Goal: Transaction & Acquisition: Purchase product/service

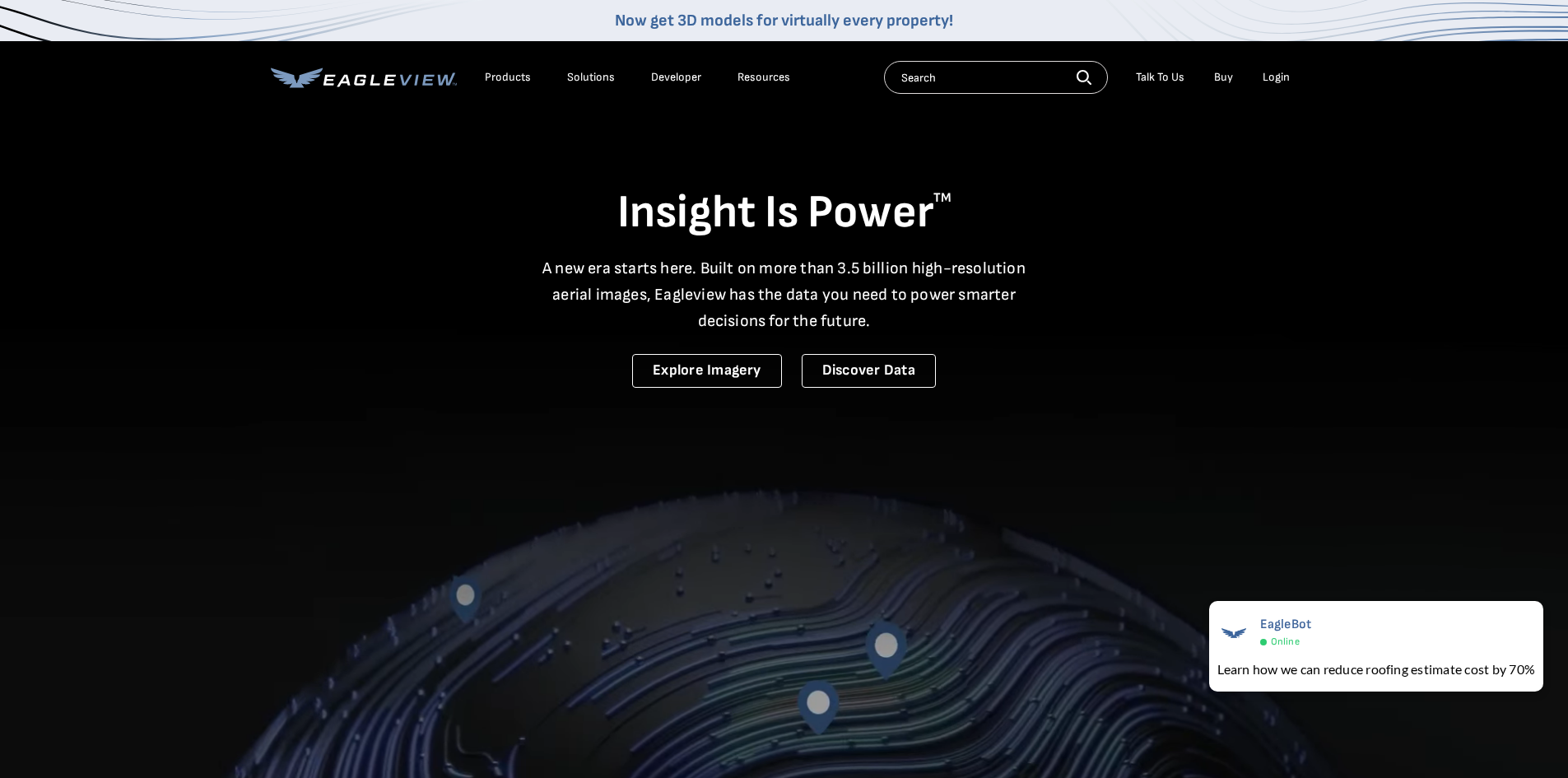
click at [1266, 73] on div "Login" at bounding box center [1276, 77] width 27 height 15
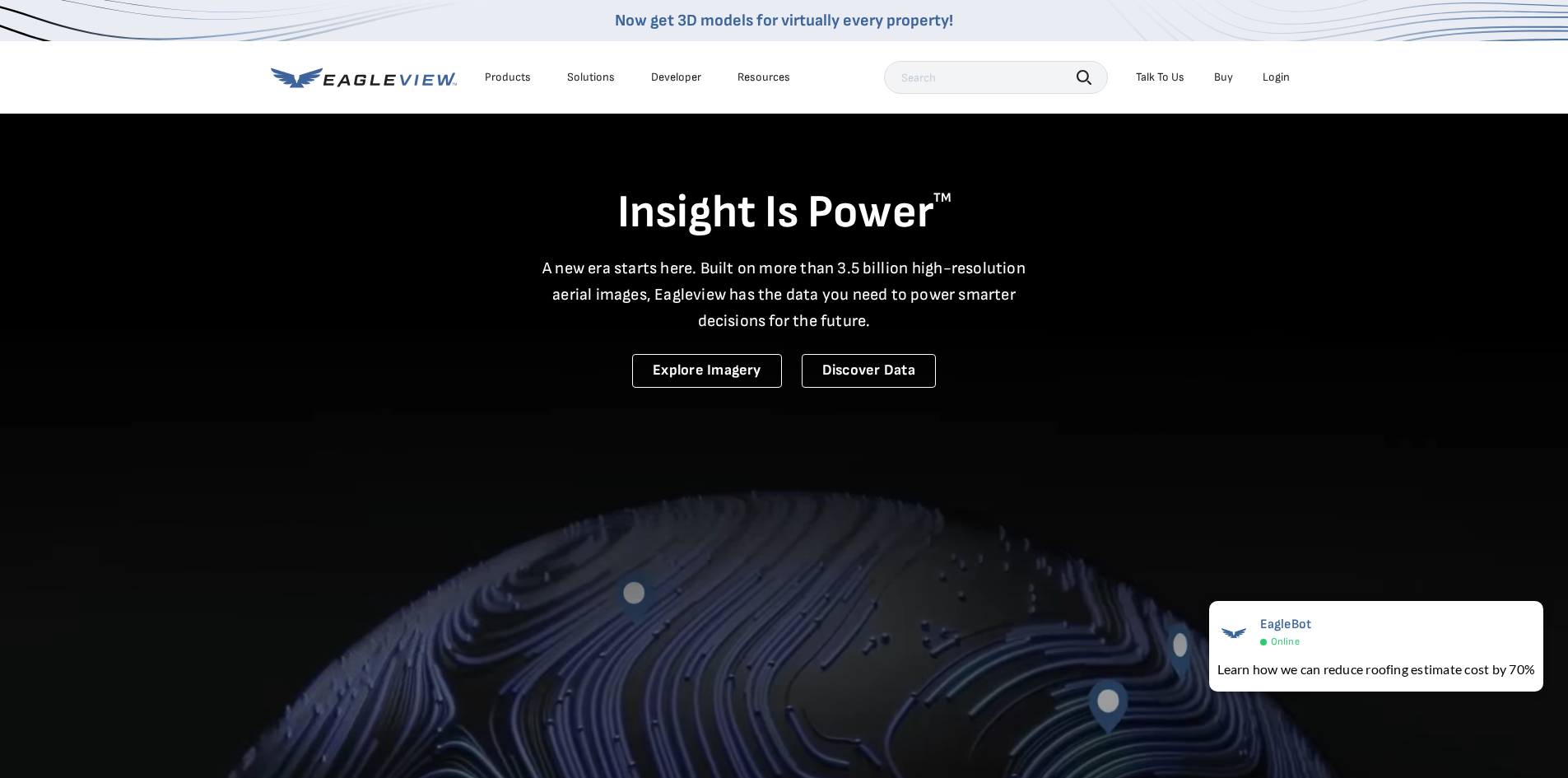
click at [1270, 81] on div "Login" at bounding box center [1276, 77] width 27 height 15
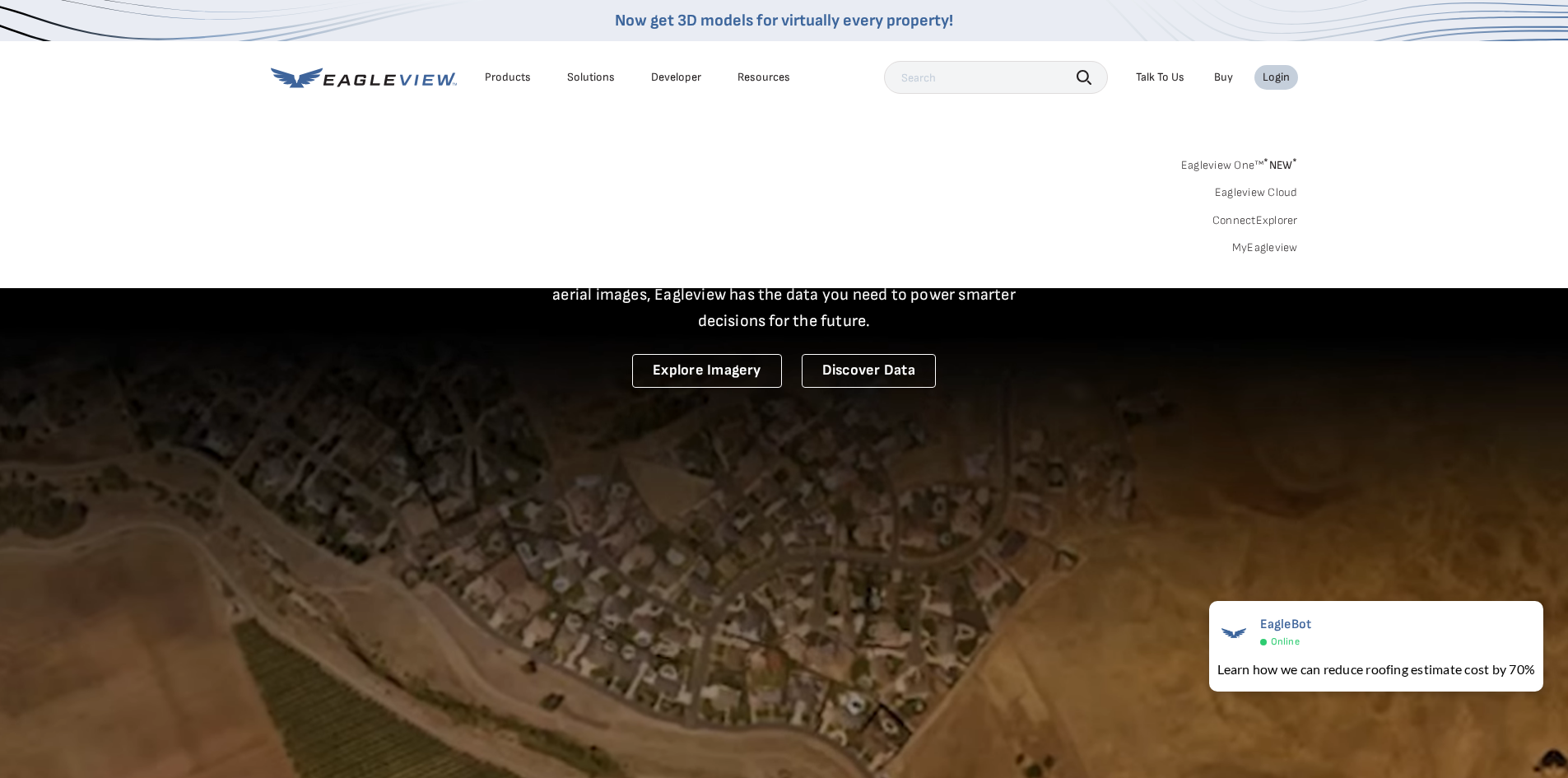
click at [1252, 162] on link "Eagleview One™ * NEW *" at bounding box center [1240, 162] width 117 height 19
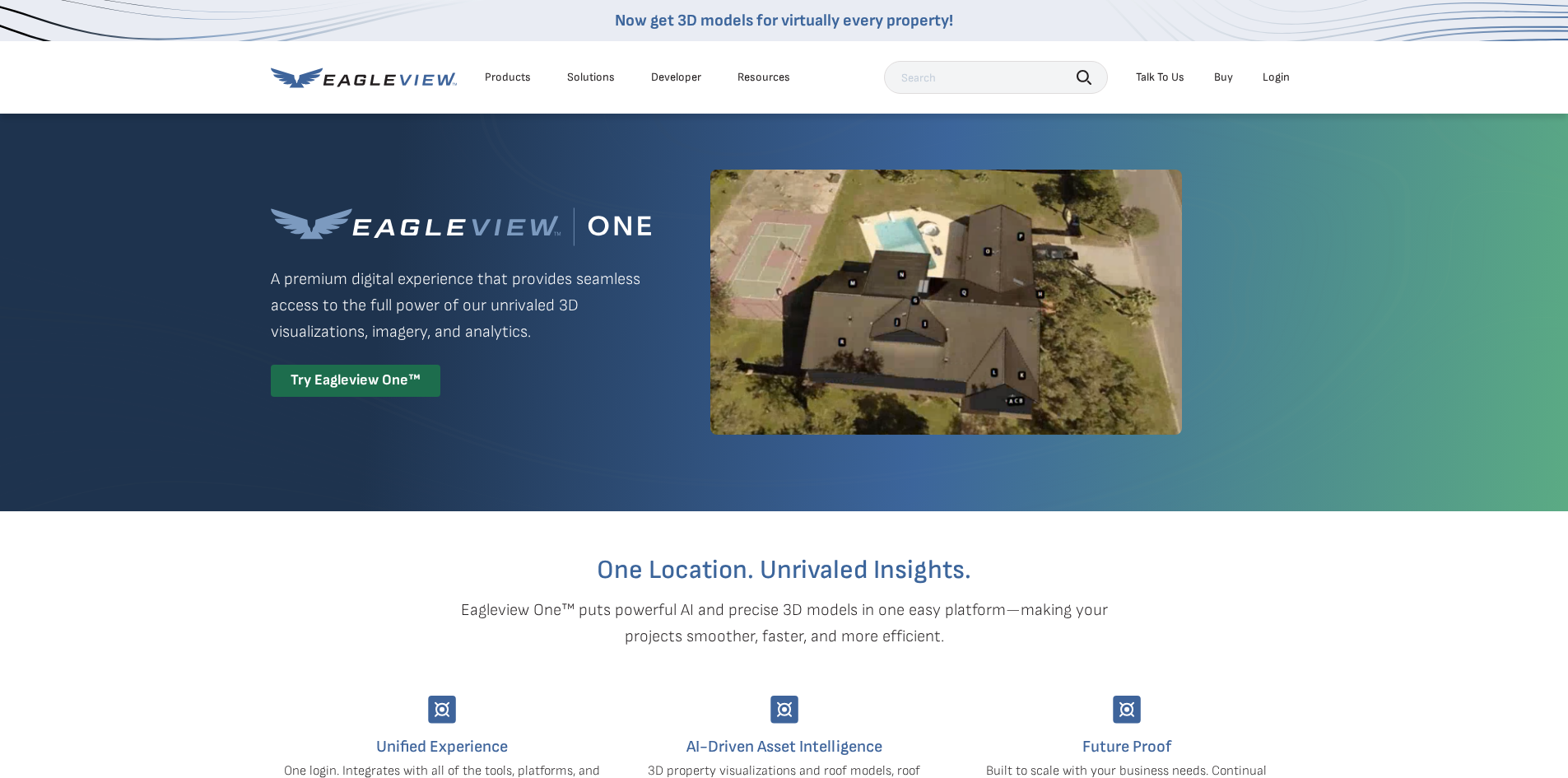
click at [1268, 78] on div "Login" at bounding box center [1276, 77] width 27 height 15
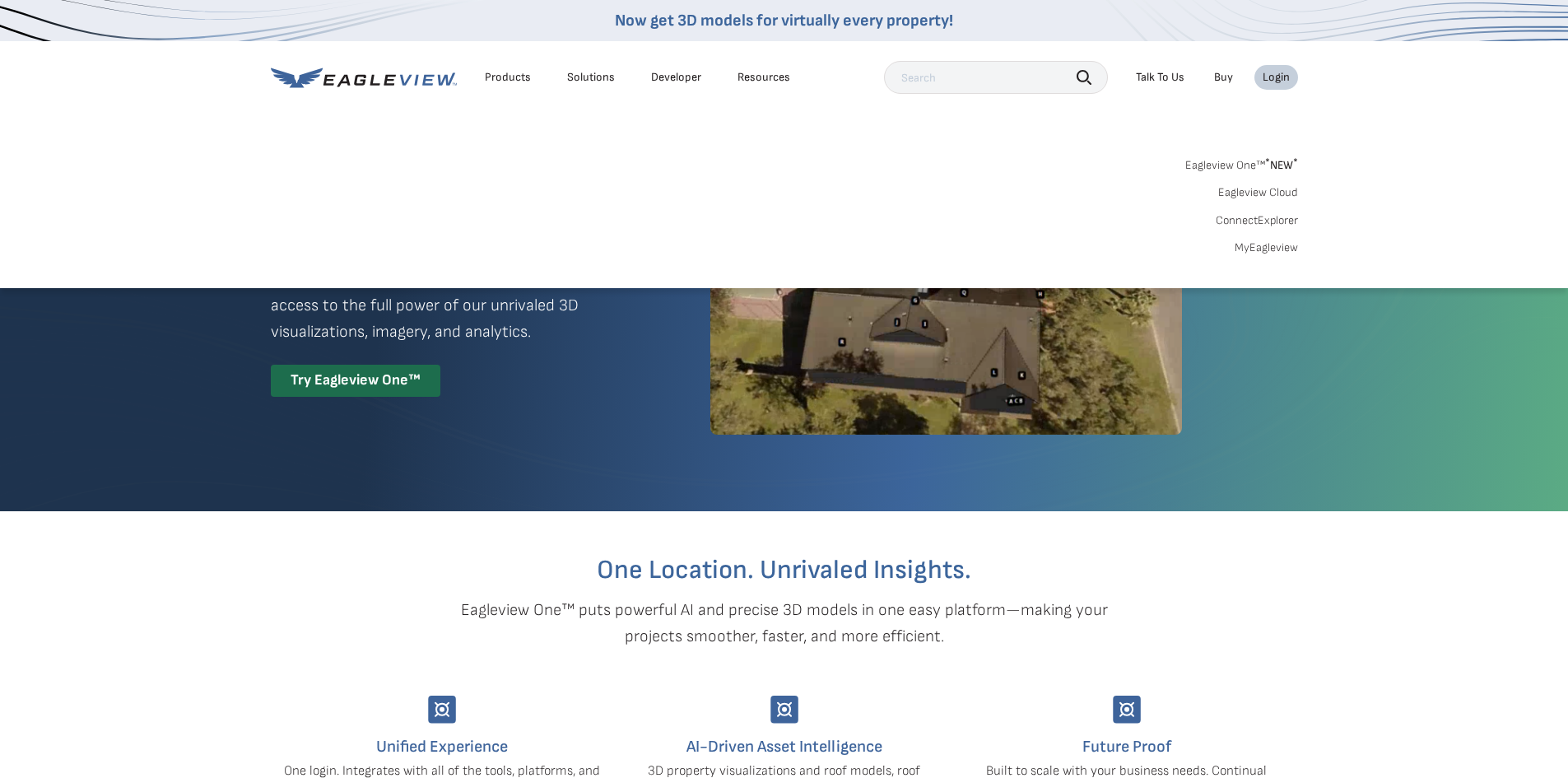
click at [1266, 244] on link "MyEagleview" at bounding box center [1266, 248] width 63 height 15
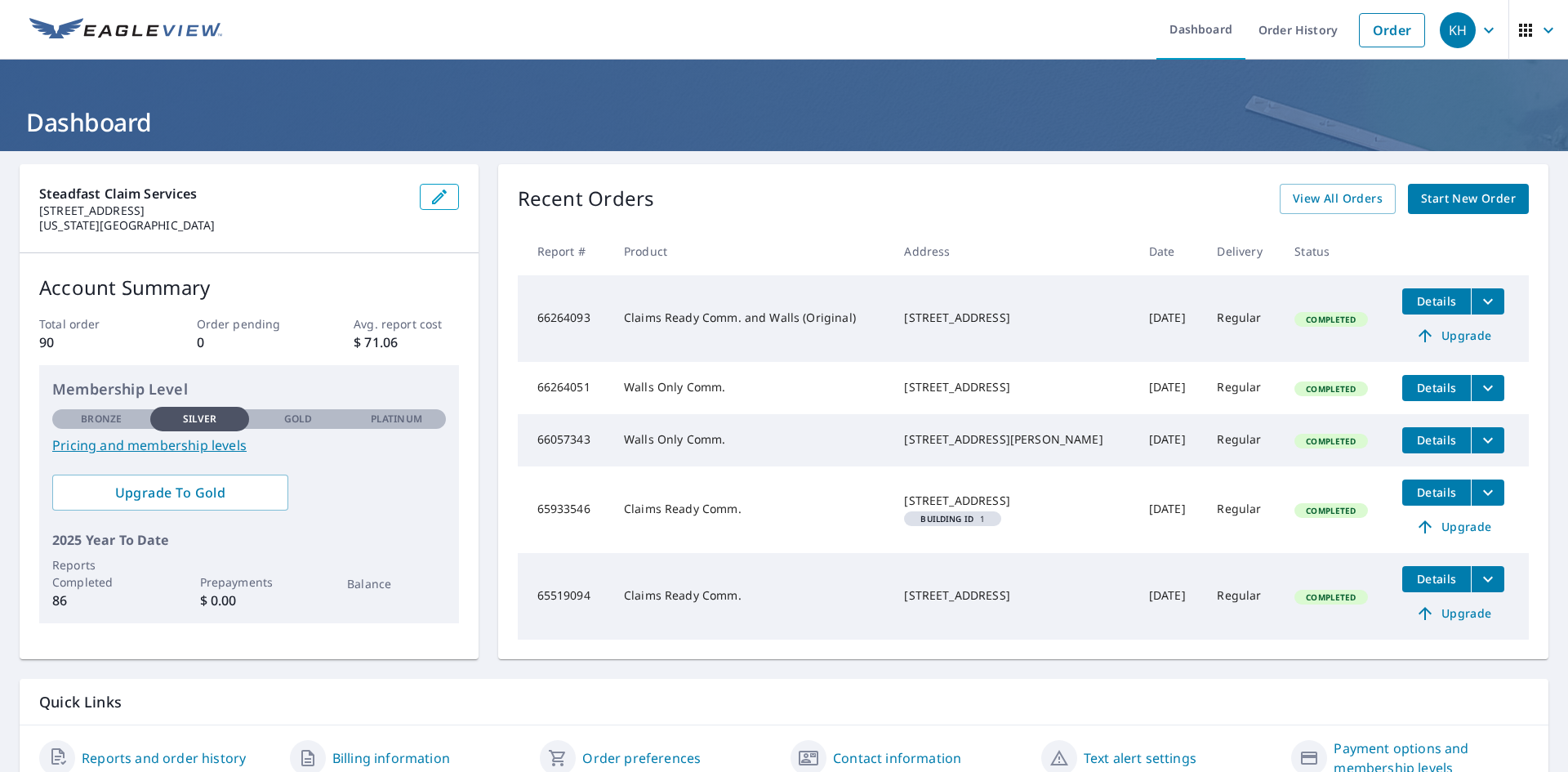
click at [1454, 203] on span "Start New Order" at bounding box center [1469, 199] width 95 height 20
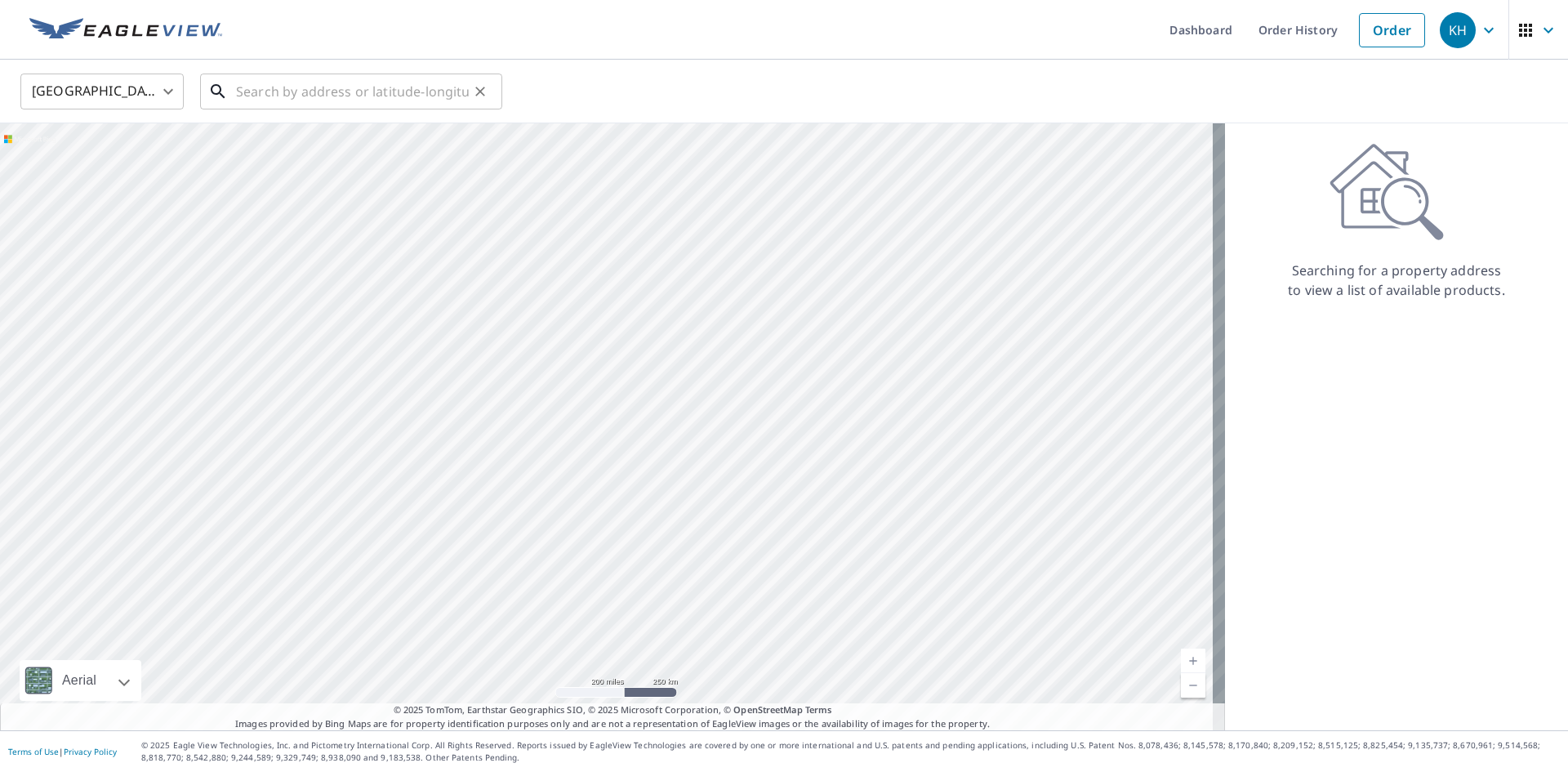
click at [272, 103] on input "text" at bounding box center [352, 92] width 233 height 46
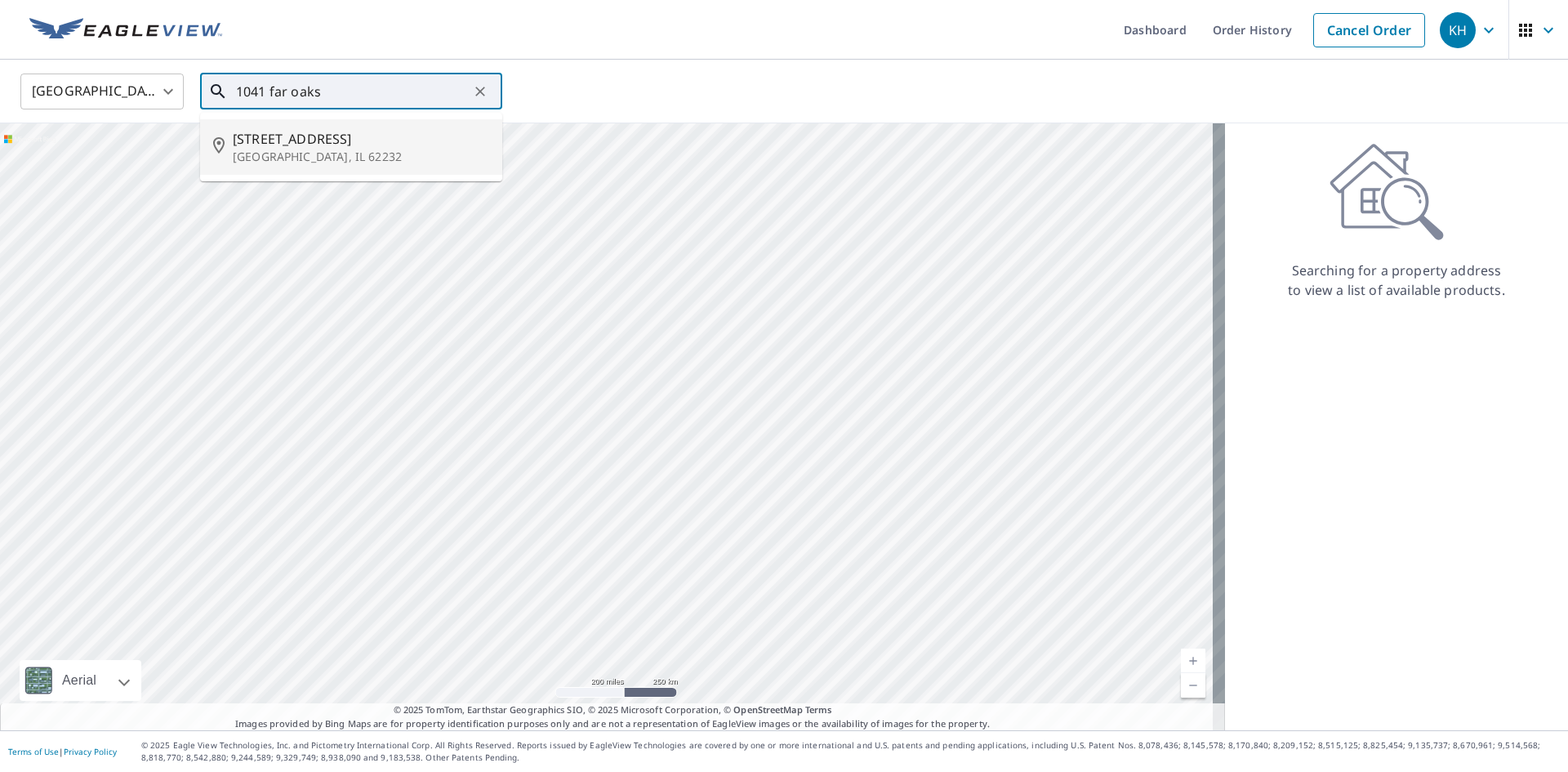
click at [335, 147] on span "1041 Far Oaks Dr" at bounding box center [361, 138] width 257 height 19
type input "1041 Far Oaks Dr Caseyville, IL 62232"
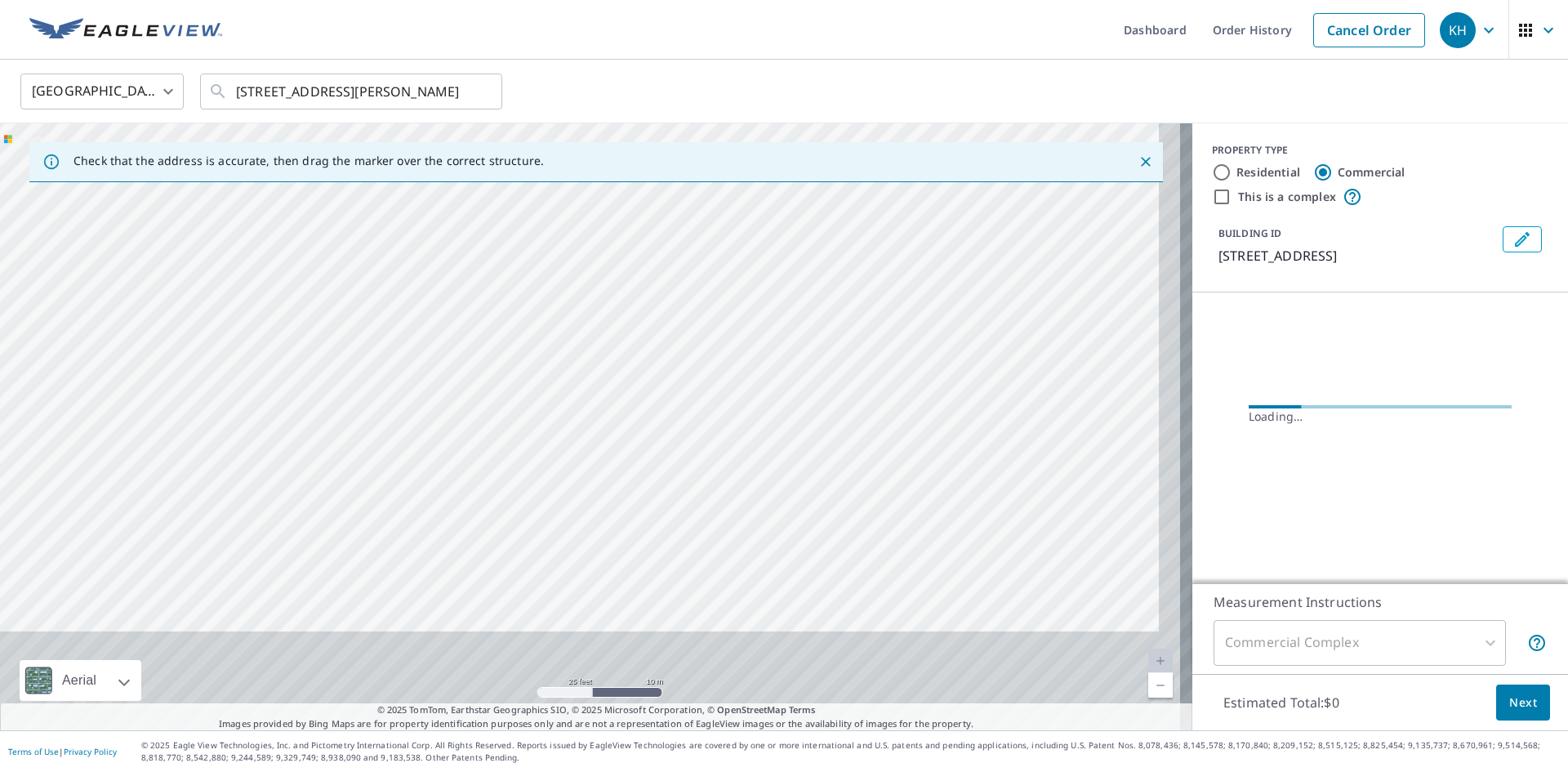
drag, startPoint x: 669, startPoint y: 482, endPoint x: 648, endPoint y: 215, distance: 267.8
click at [648, 215] on div "1041 Far Oaks Dr Caseyville, IL 62232" at bounding box center [596, 427] width 1192 height 607
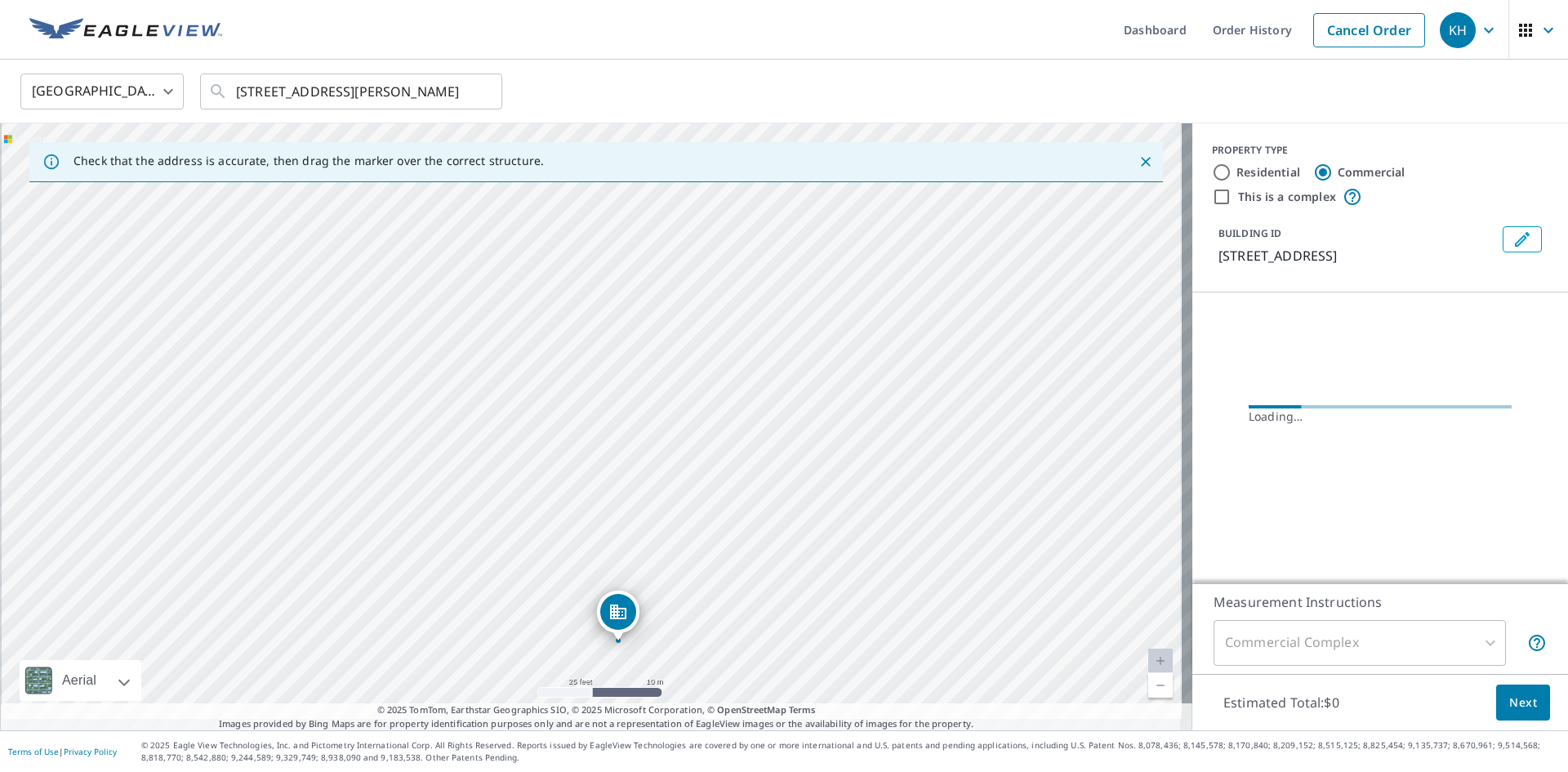
drag, startPoint x: 691, startPoint y: 327, endPoint x: 695, endPoint y: 276, distance: 51.2
click at [695, 276] on div "1041 Far Oaks Dr Caseyville, IL 62232" at bounding box center [596, 427] width 1192 height 607
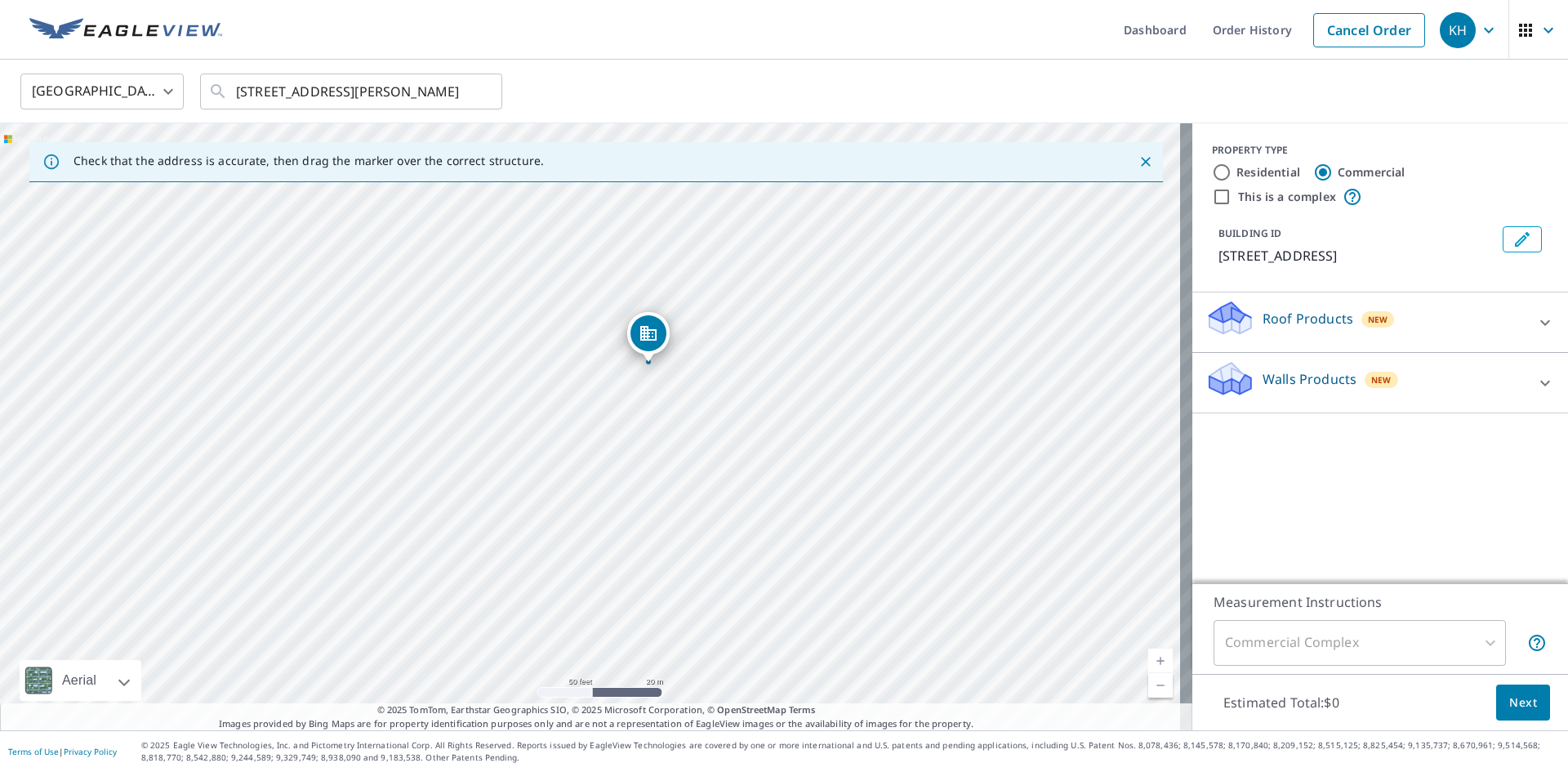
drag, startPoint x: 668, startPoint y: 300, endPoint x: 679, endPoint y: 268, distance: 33.8
click at [679, 268] on div "1041 Far Oaks Dr Caseyville, IL 62232" at bounding box center [596, 427] width 1192 height 607
click at [1216, 173] on input "Residential" at bounding box center [1222, 172] width 19 height 19
radio input "true"
type input "1"
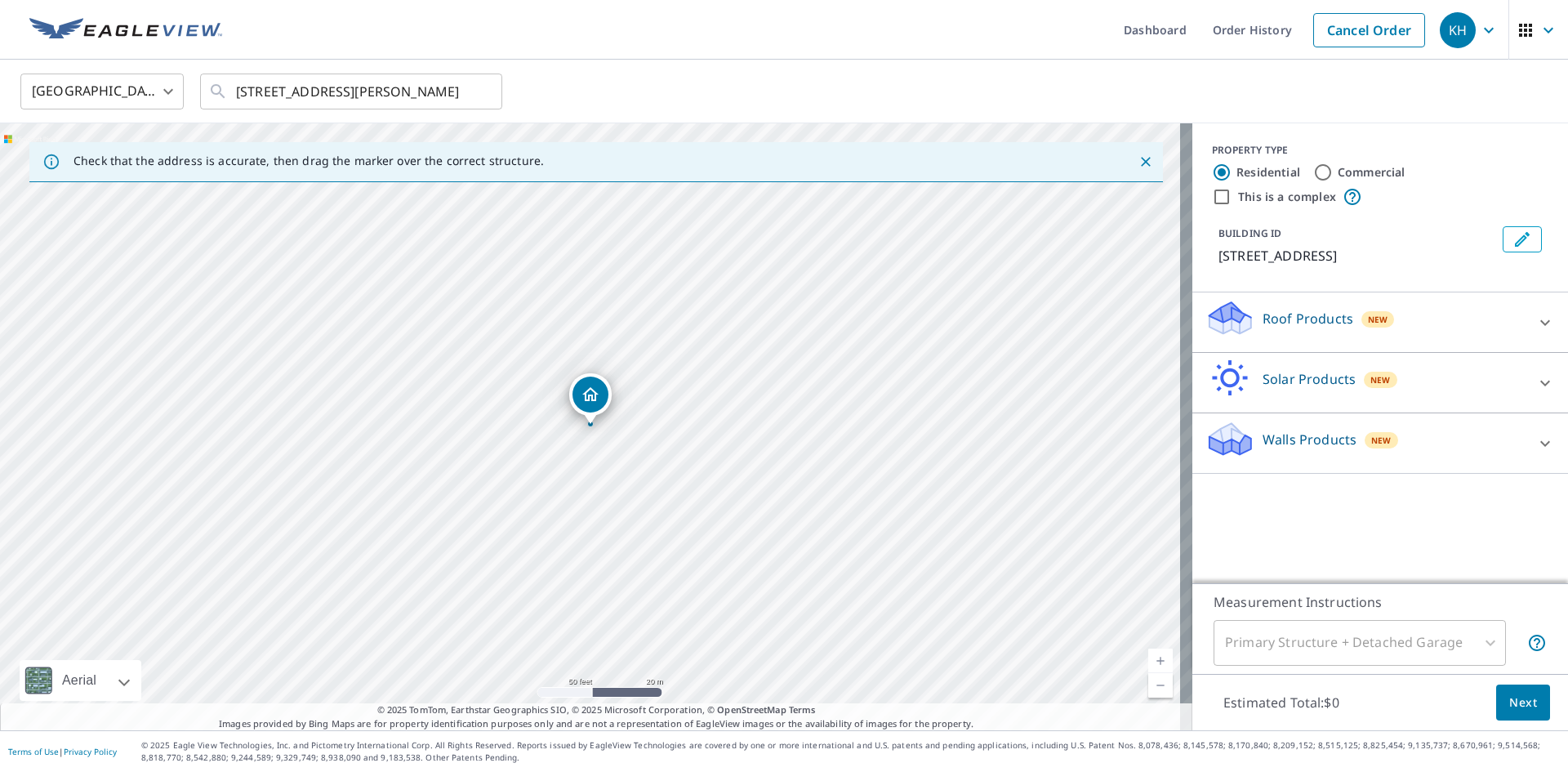
click at [1536, 323] on icon at bounding box center [1545, 322] width 19 height 19
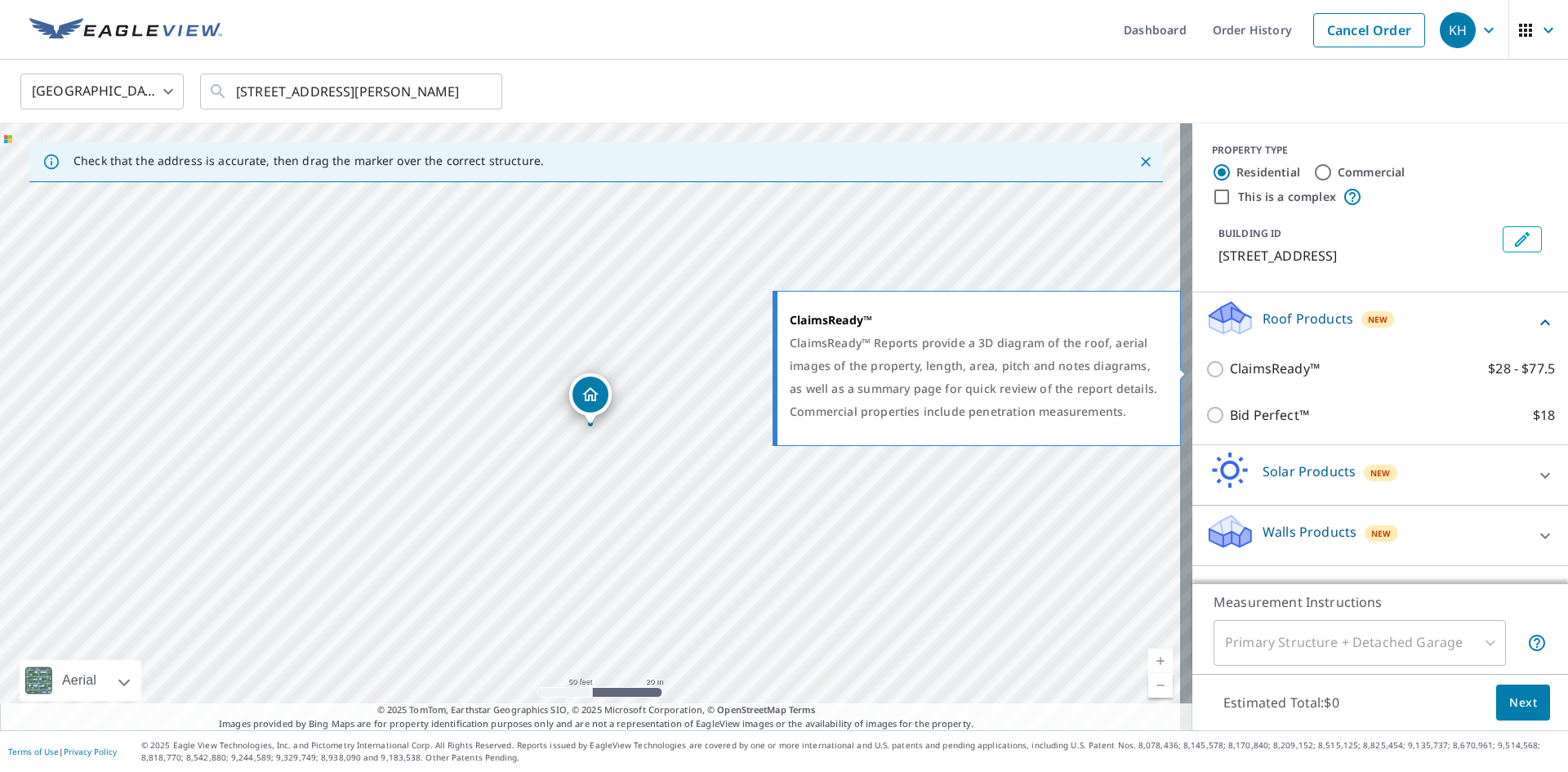
click at [1249, 368] on p "ClaimsReady™" at bounding box center [1275, 368] width 90 height 20
click at [1230, 368] on input "ClaimsReady™ $28 - $77.5" at bounding box center [1217, 368] width 25 height 19
checkbox input "true"
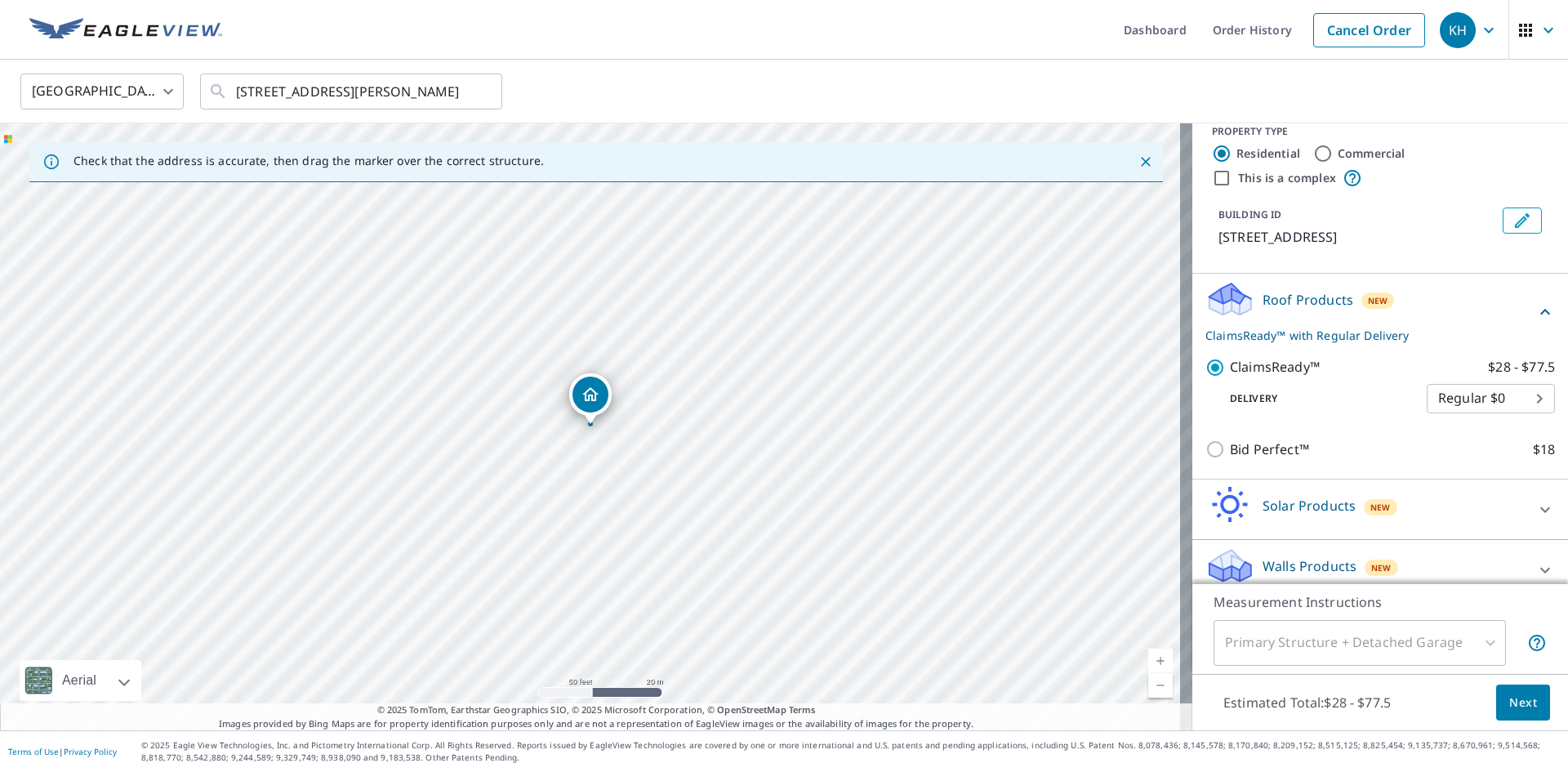
scroll to position [36, 0]
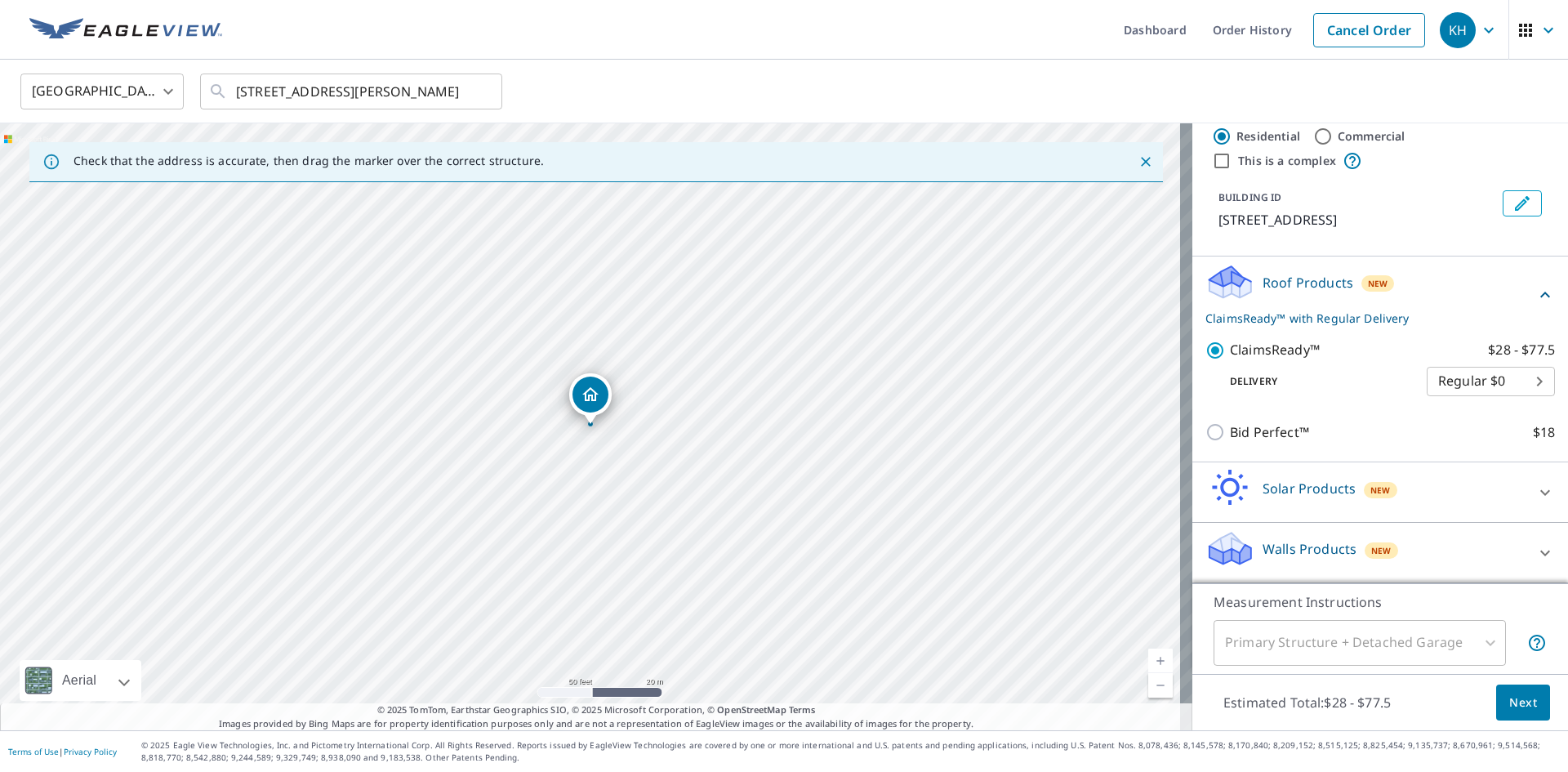
click at [1509, 719] on button "Next" at bounding box center [1523, 703] width 54 height 37
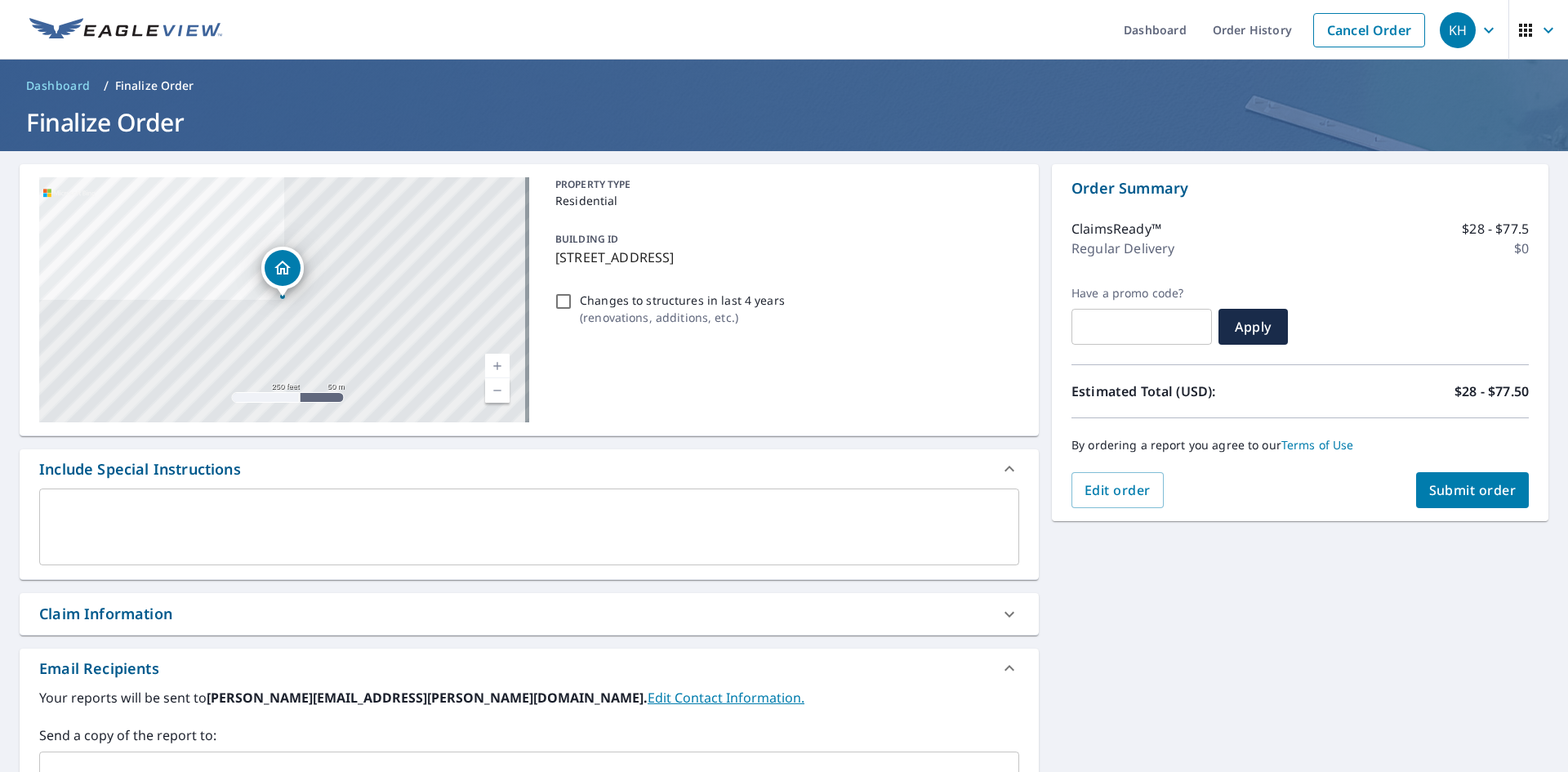
scroll to position [257, 0]
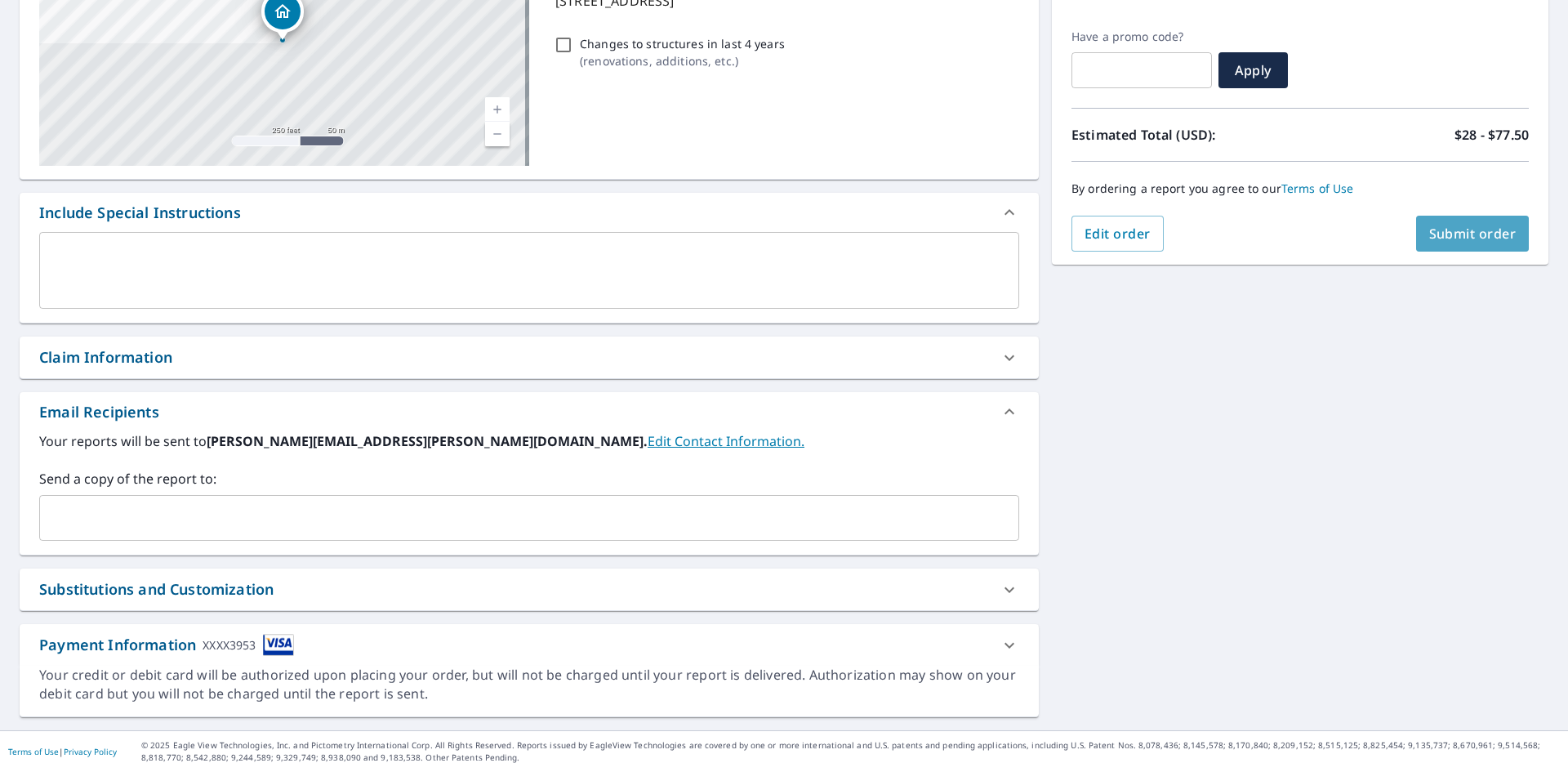
click at [1430, 237] on span "Submit order" at bounding box center [1473, 234] width 87 height 18
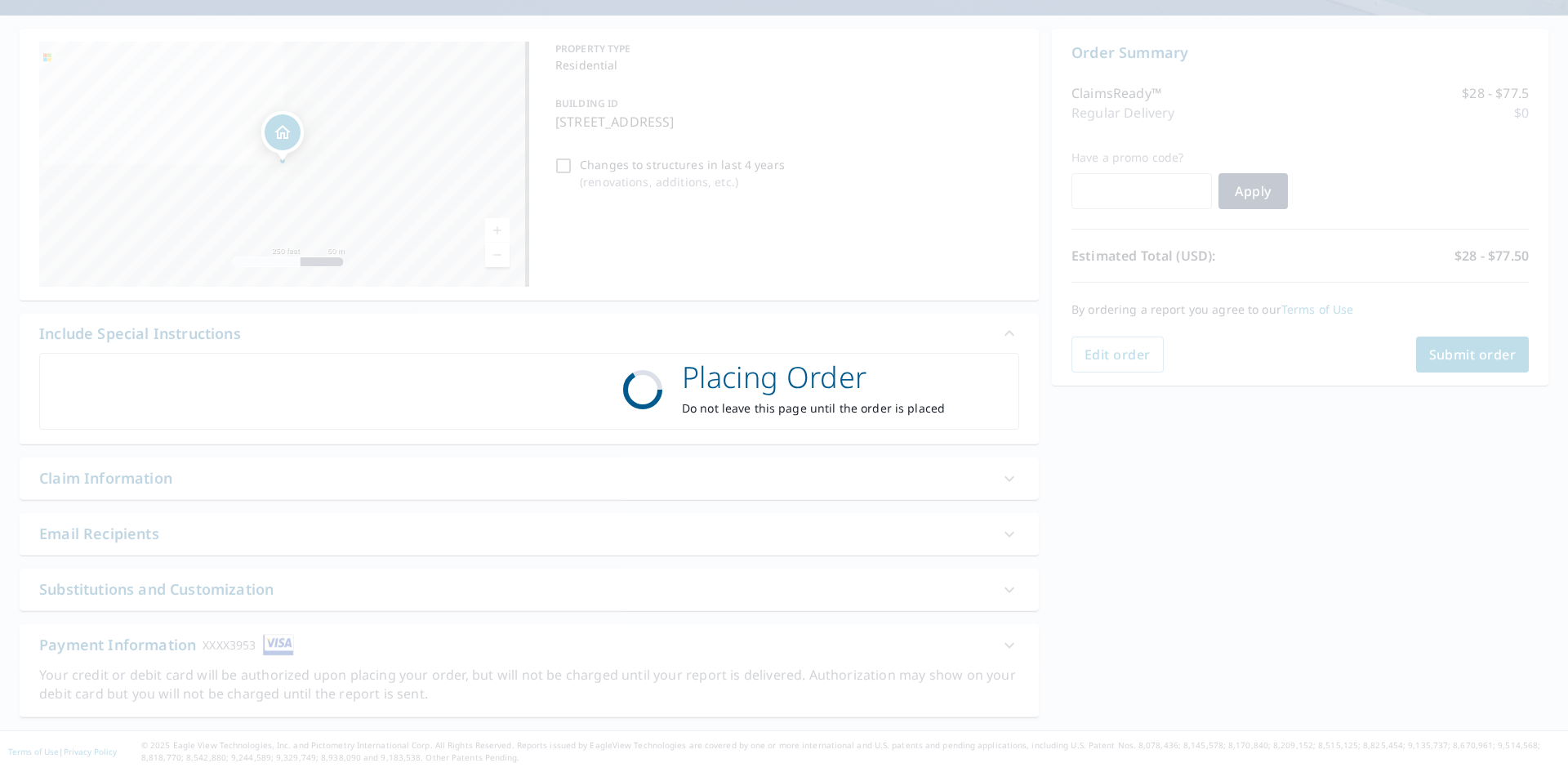
scroll to position [135, 0]
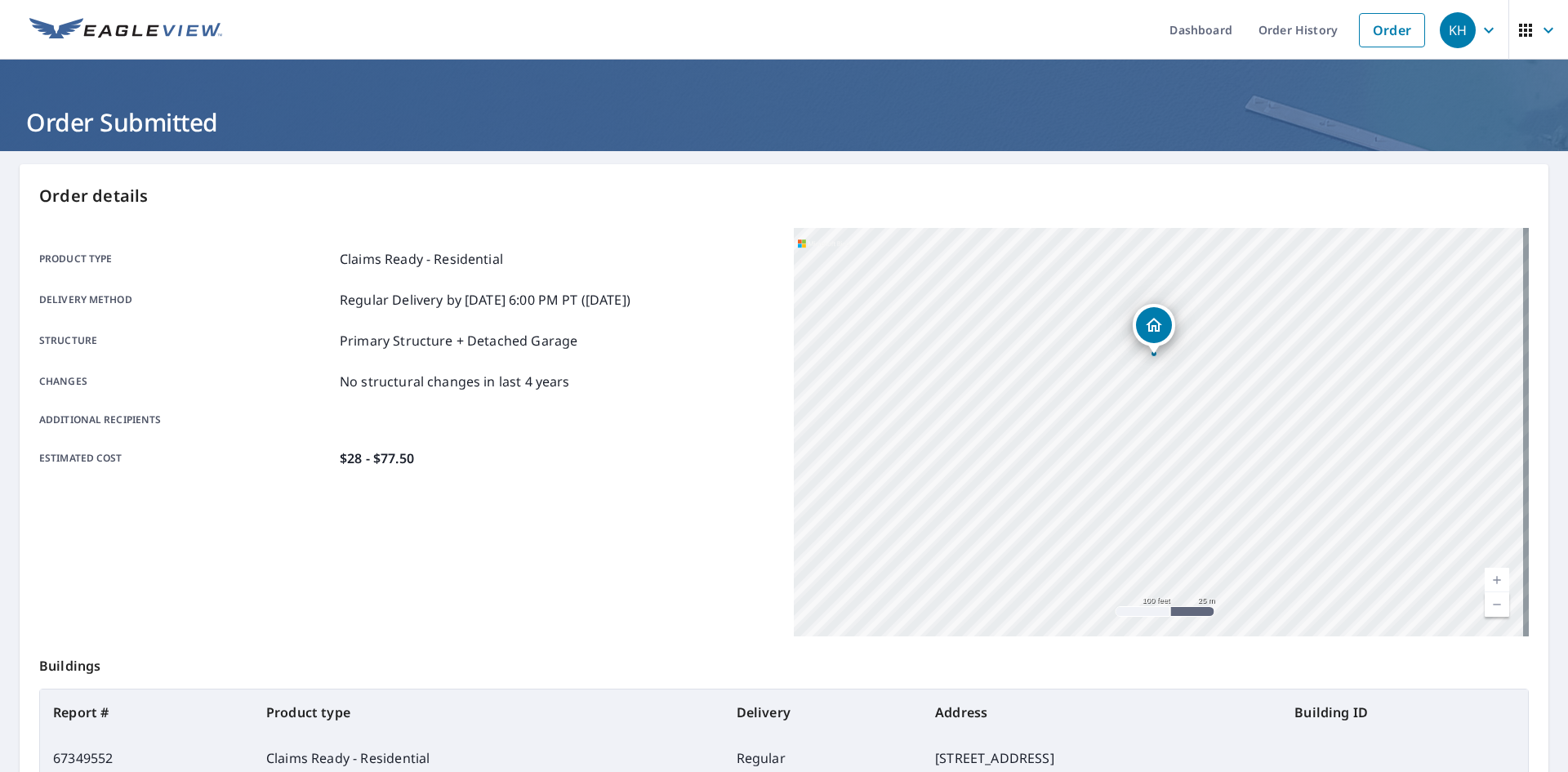
drag, startPoint x: 1140, startPoint y: 467, endPoint x: 1201, endPoint y: 533, distance: 89.9
click at [1201, 533] on div "1041 Far Oaks Dr Caseyville, IL 62232" at bounding box center [1161, 433] width 735 height 409
click at [1301, 34] on link "Order History" at bounding box center [1298, 29] width 105 height 60
